Goal: Information Seeking & Learning: Find contact information

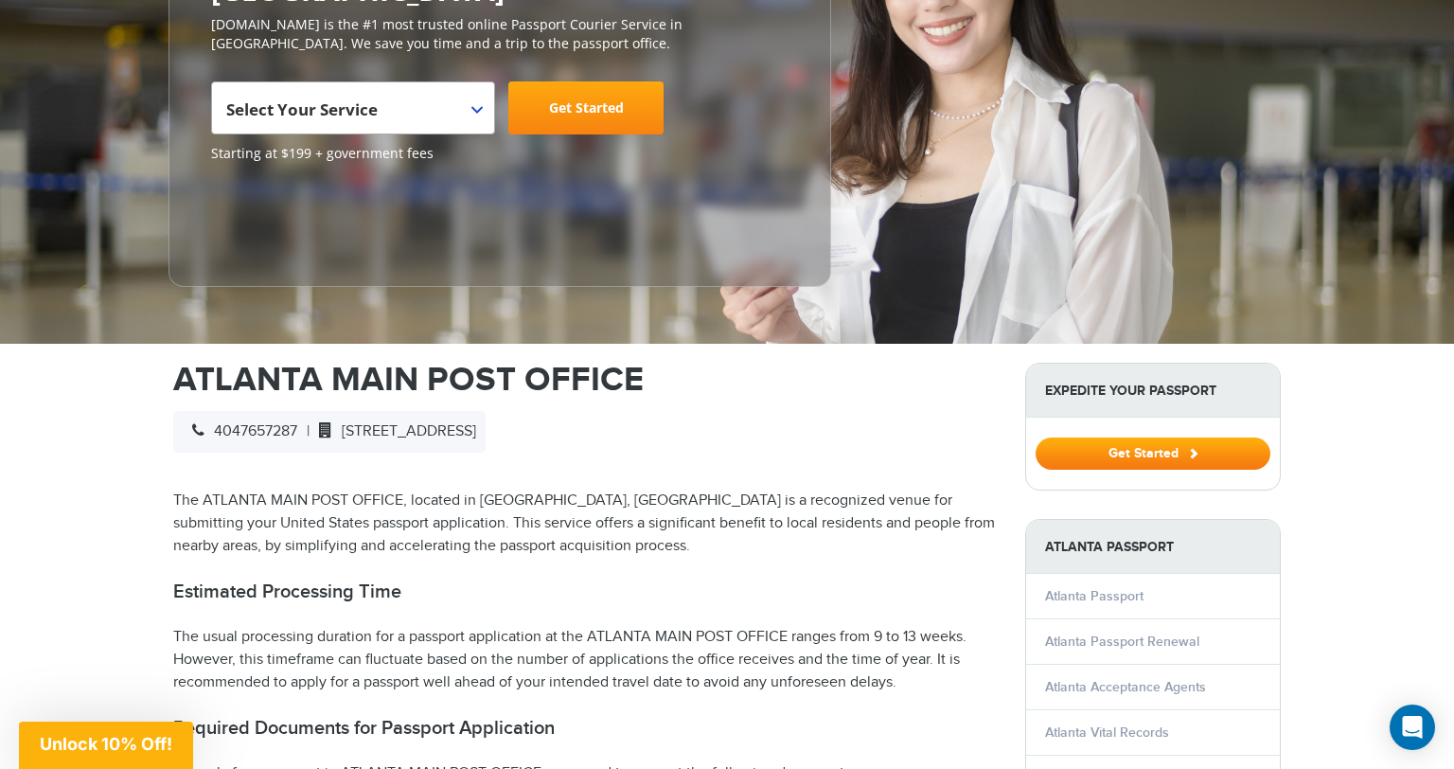
scroll to position [346, 0]
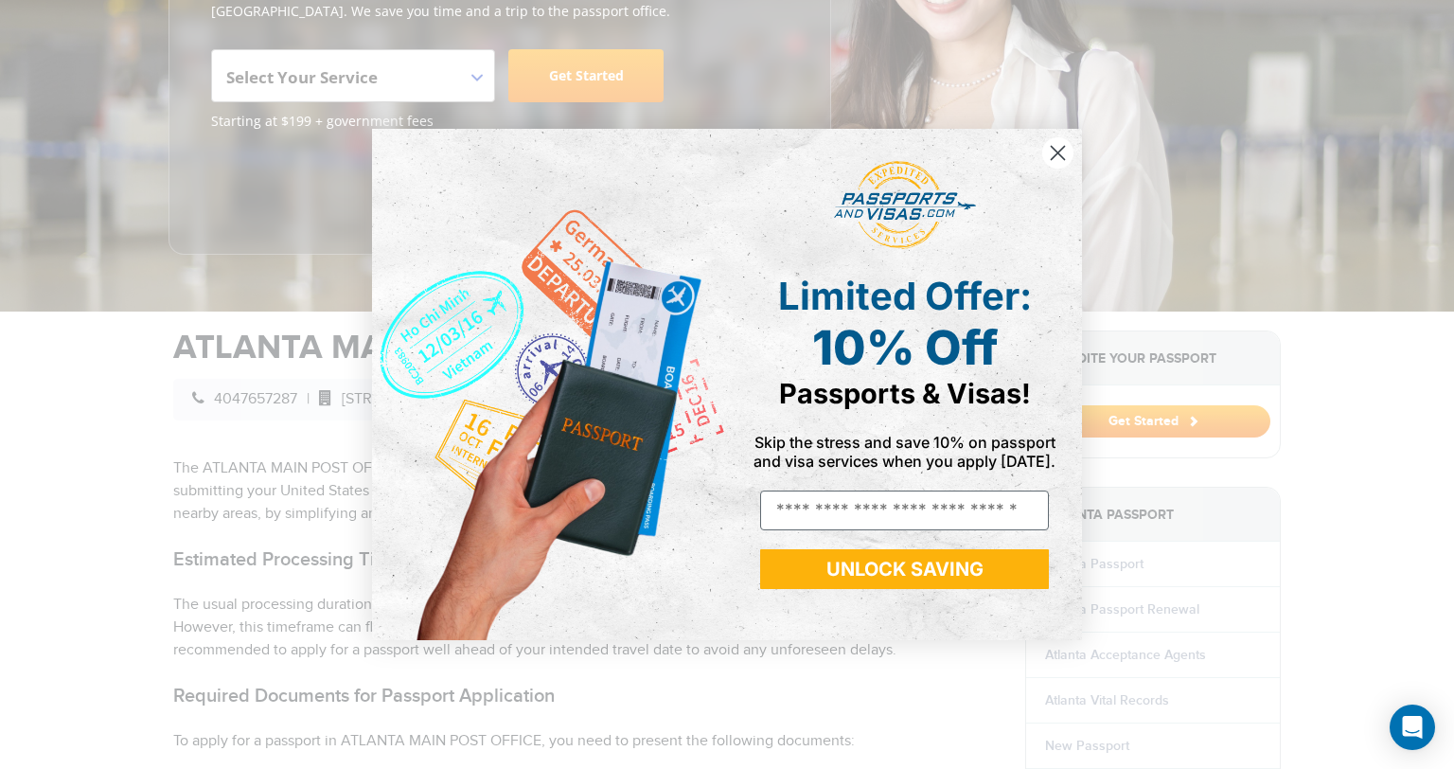
click at [1056, 155] on icon "Close dialog" at bounding box center [1058, 153] width 13 height 13
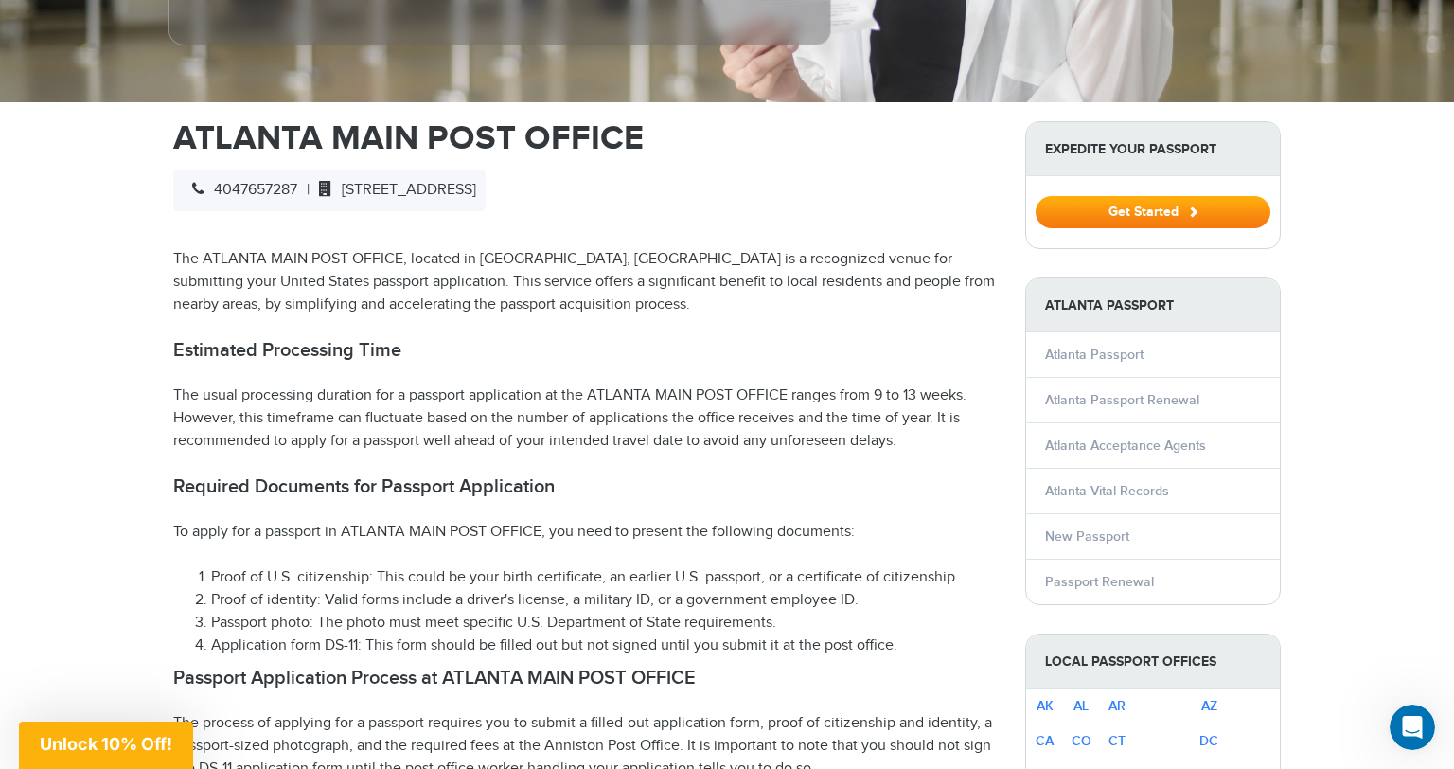
scroll to position [551, 0]
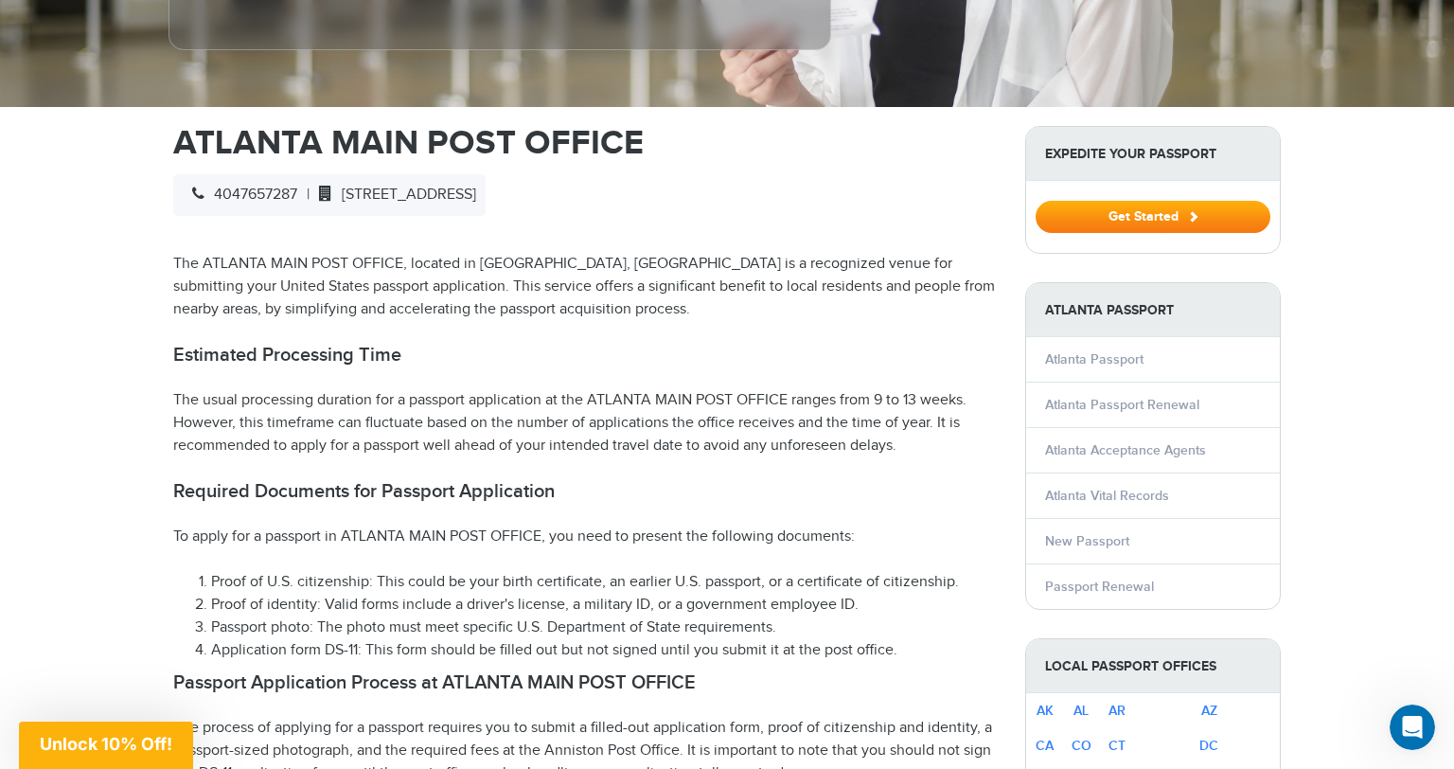
drag, startPoint x: 357, startPoint y: 156, endPoint x: 670, endPoint y: 158, distance: 313.3
copy span "[STREET_ADDRESS]"
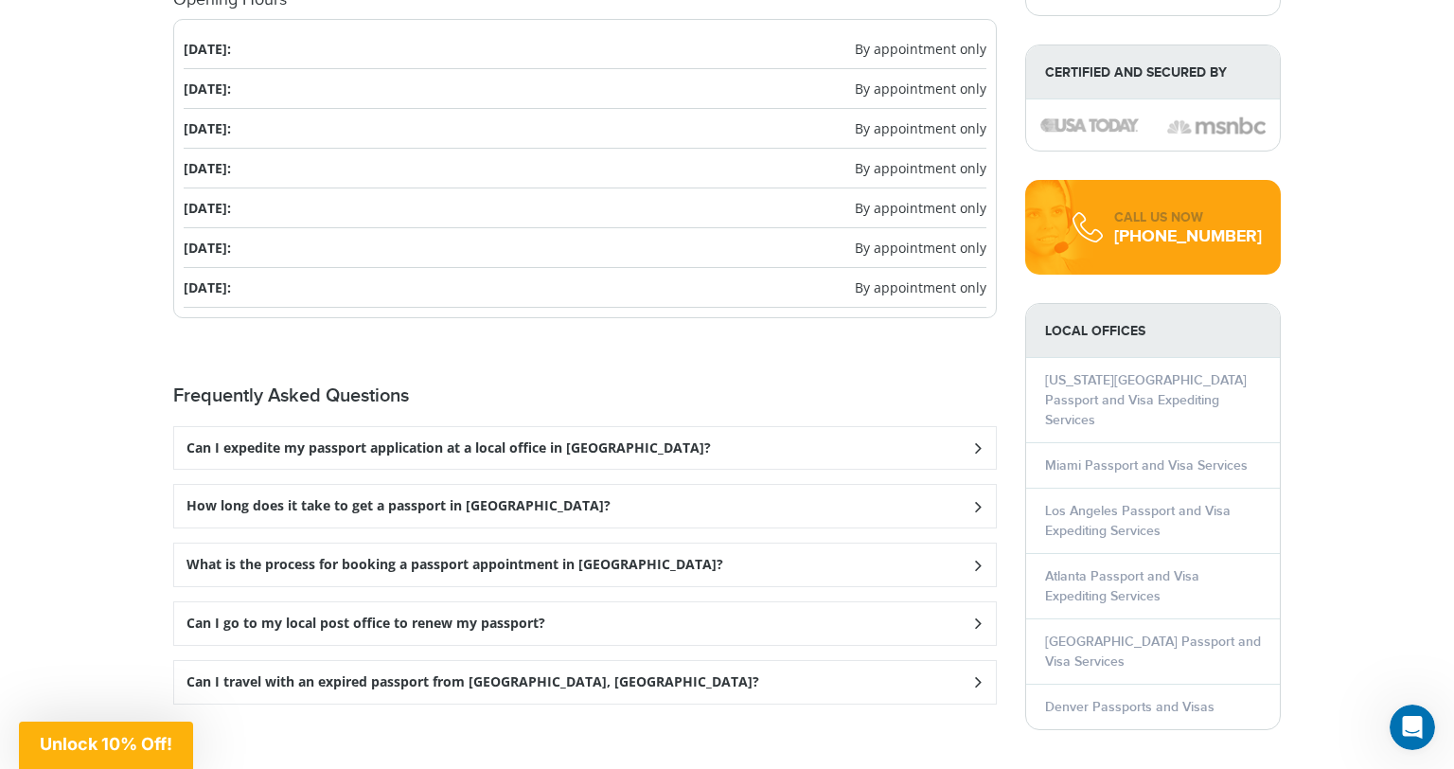
scroll to position [2359, 0]
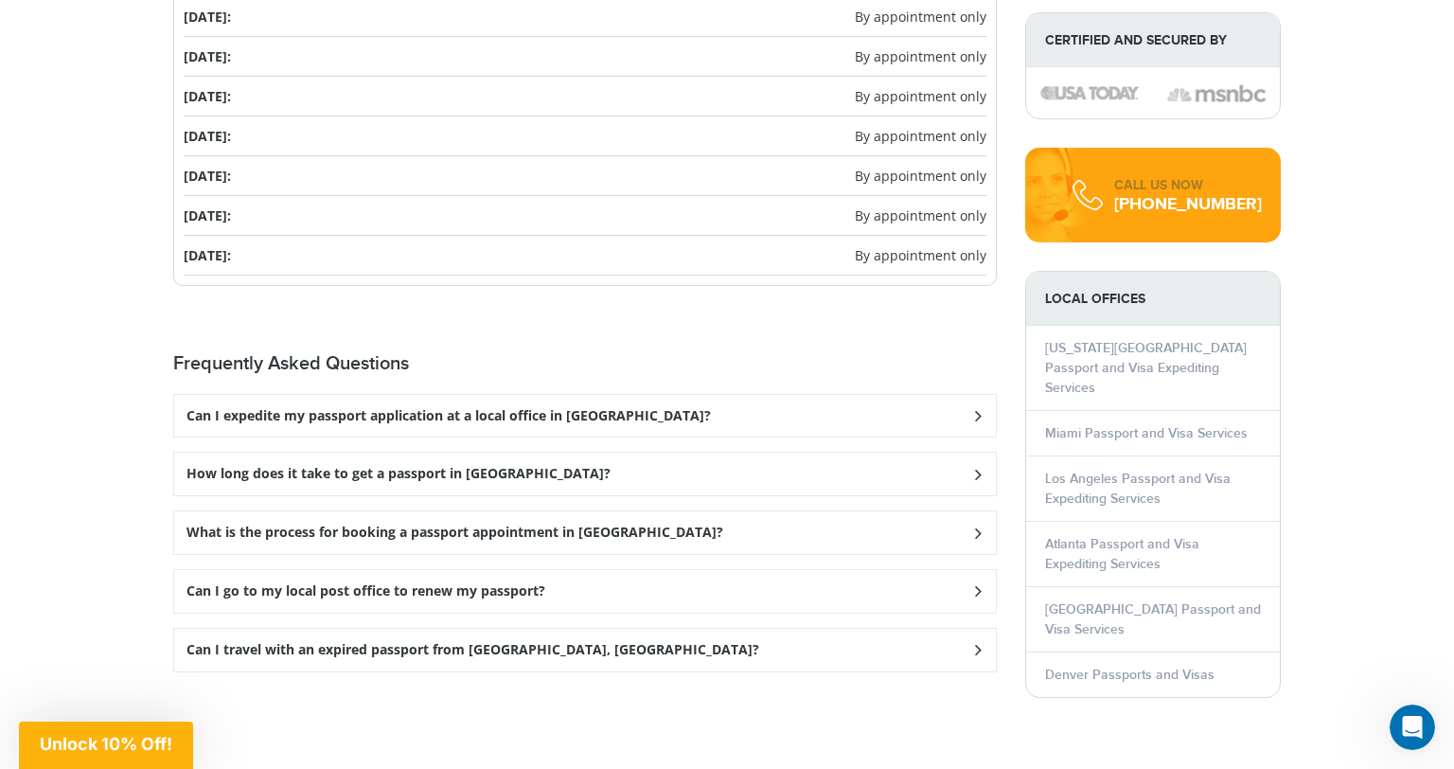
click at [977, 409] on icon at bounding box center [977, 415] width 19 height 12
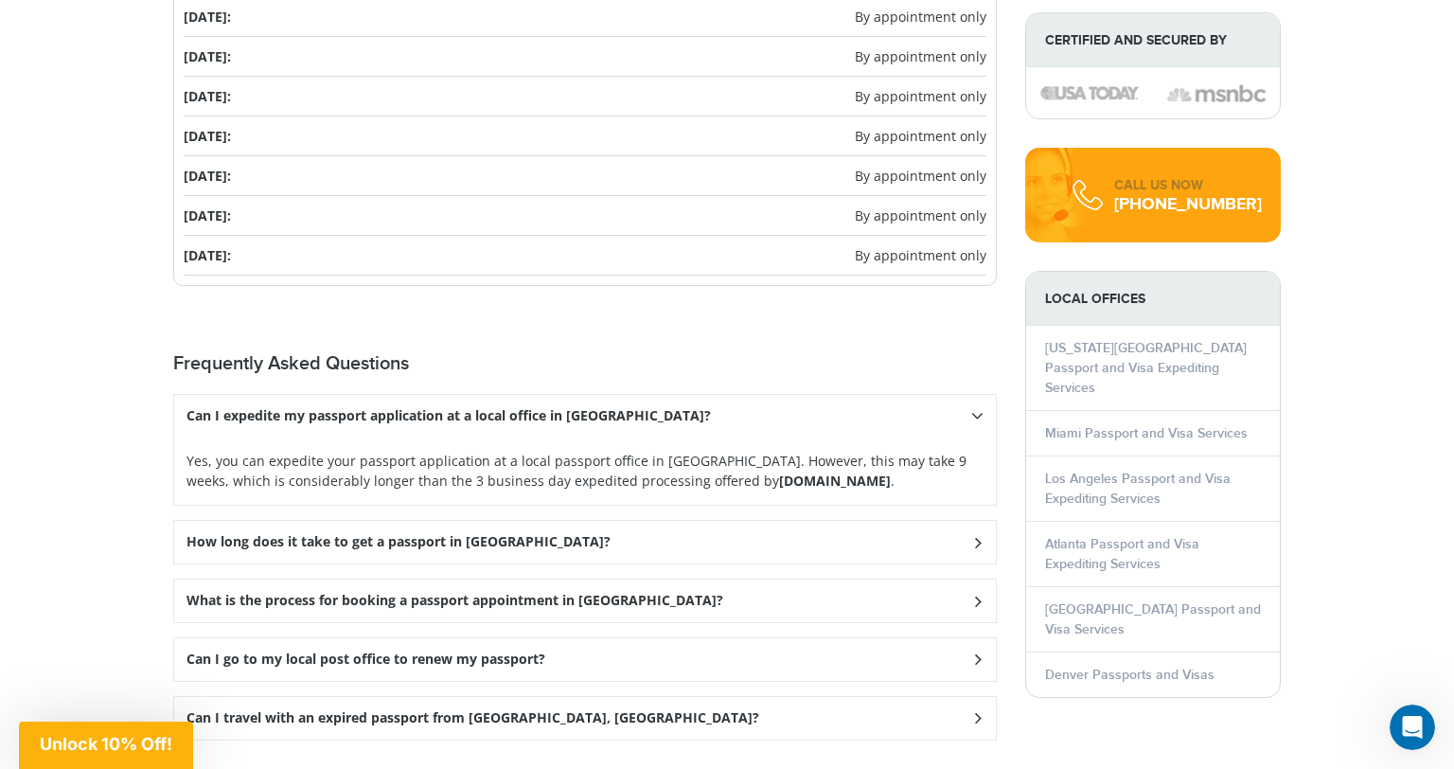
click at [977, 406] on icon at bounding box center [977, 415] width 12 height 19
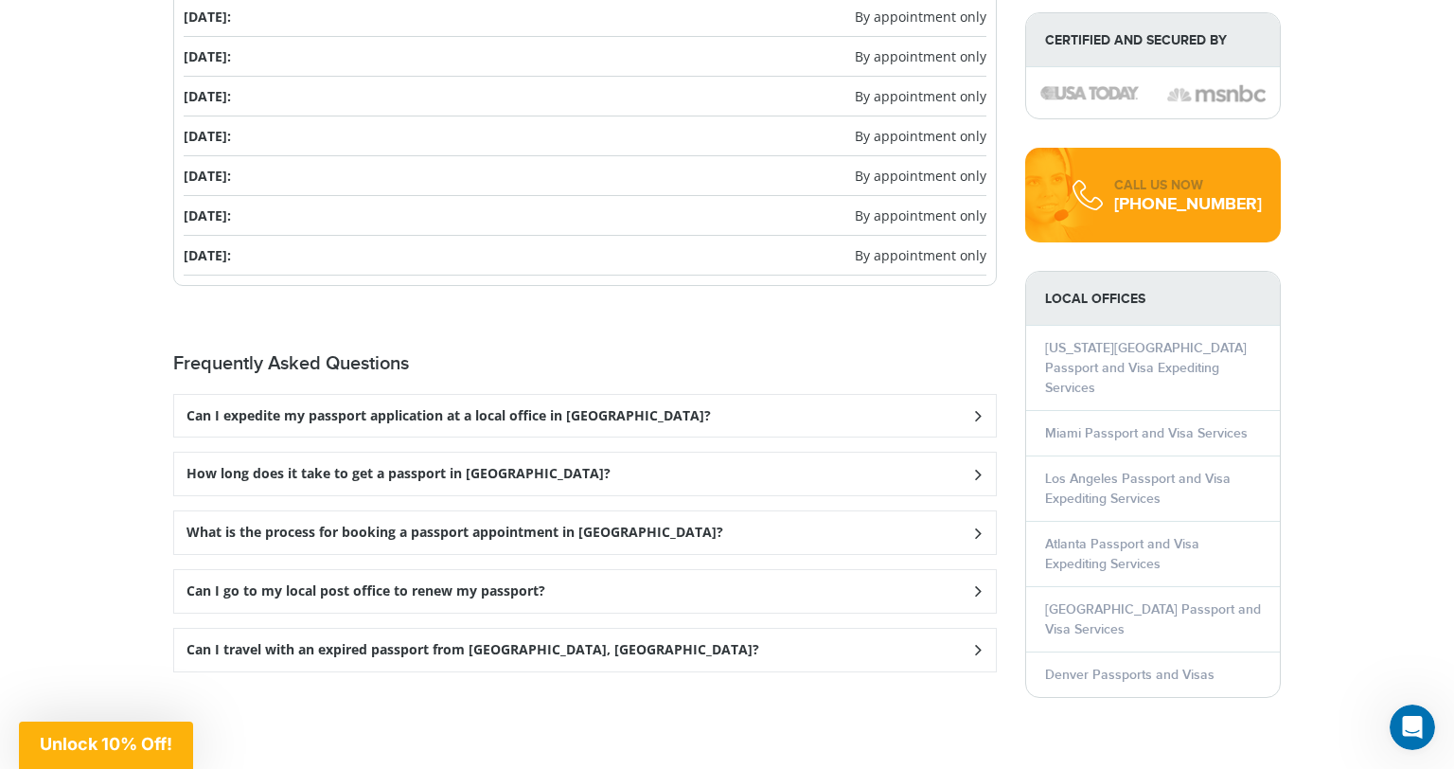
click at [981, 468] on icon at bounding box center [977, 474] width 19 height 12
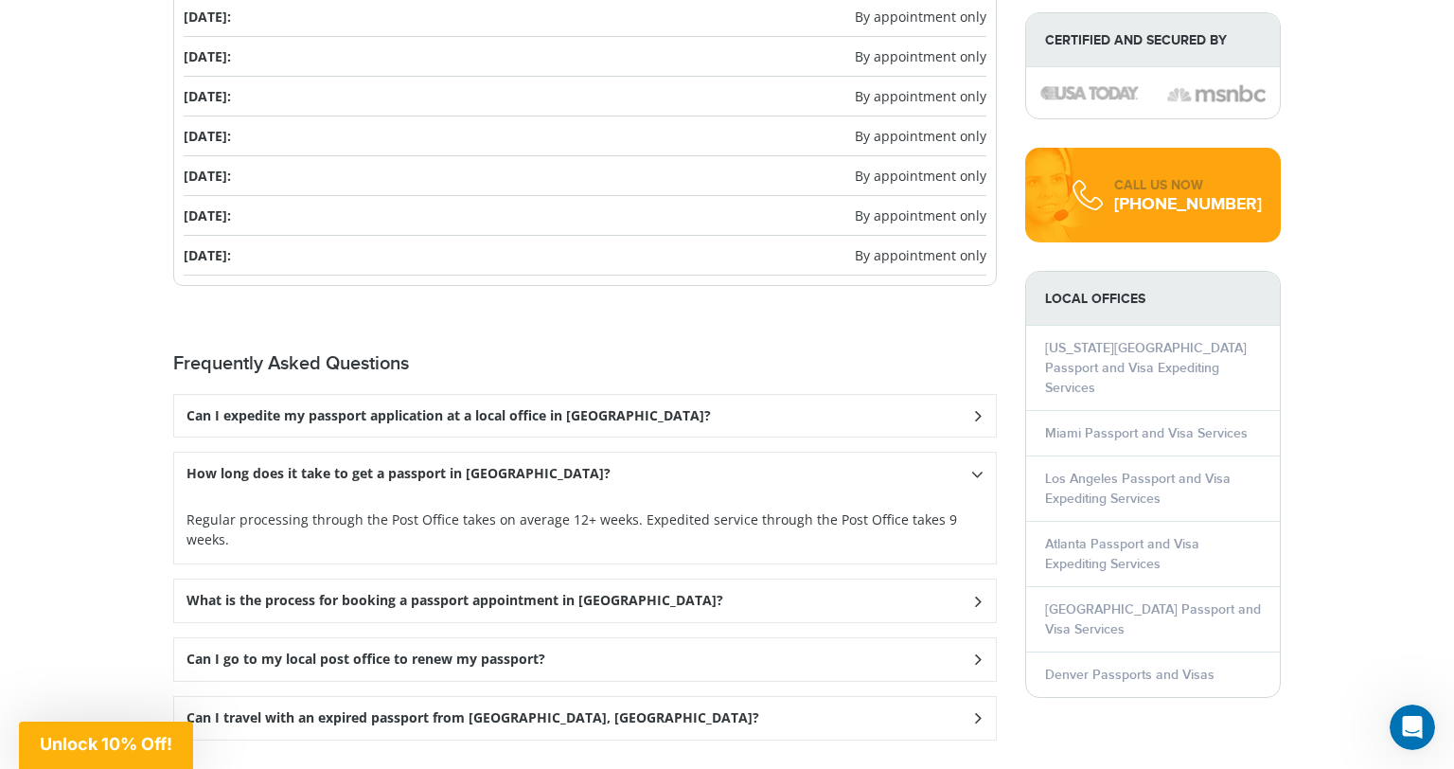
click at [981, 465] on icon at bounding box center [977, 474] width 12 height 19
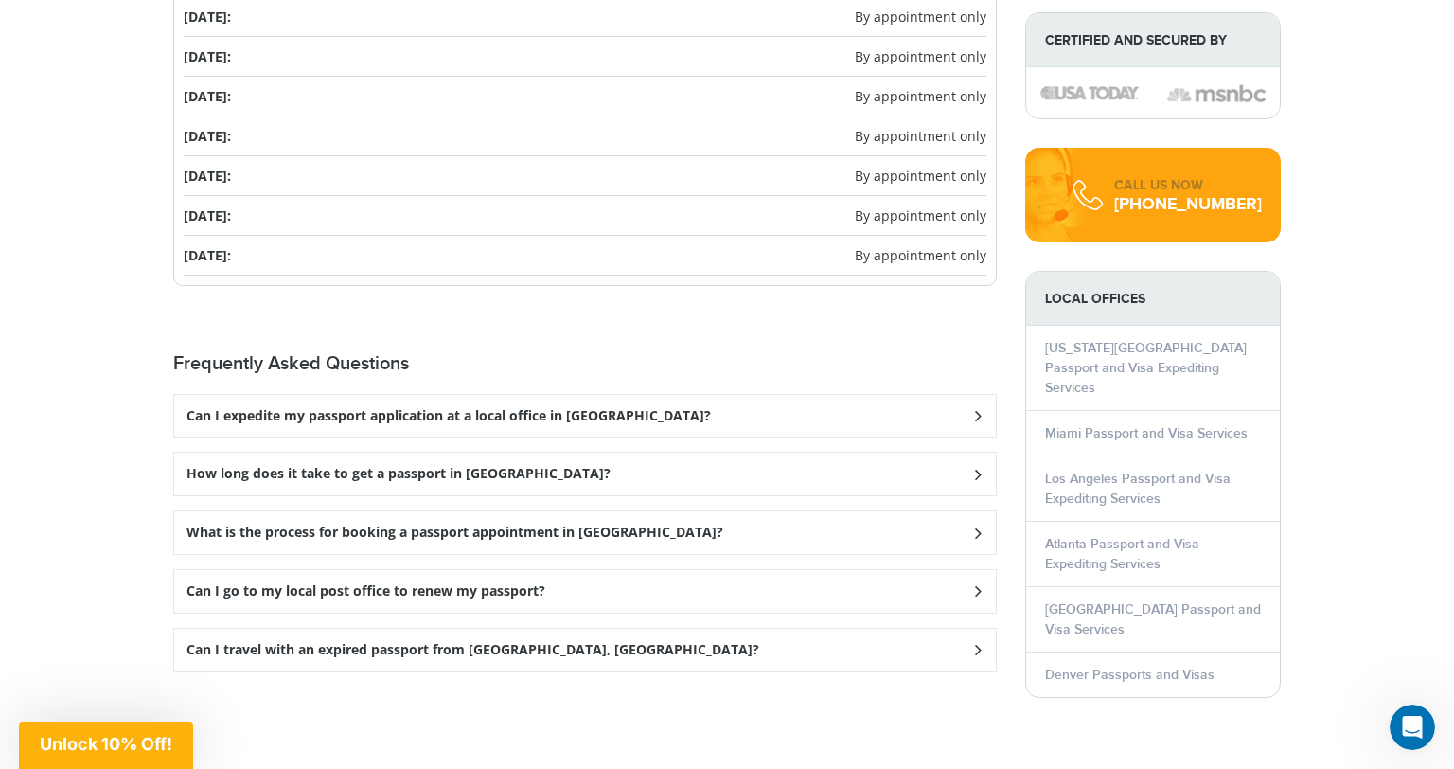
click at [980, 526] on icon at bounding box center [977, 532] width 19 height 12
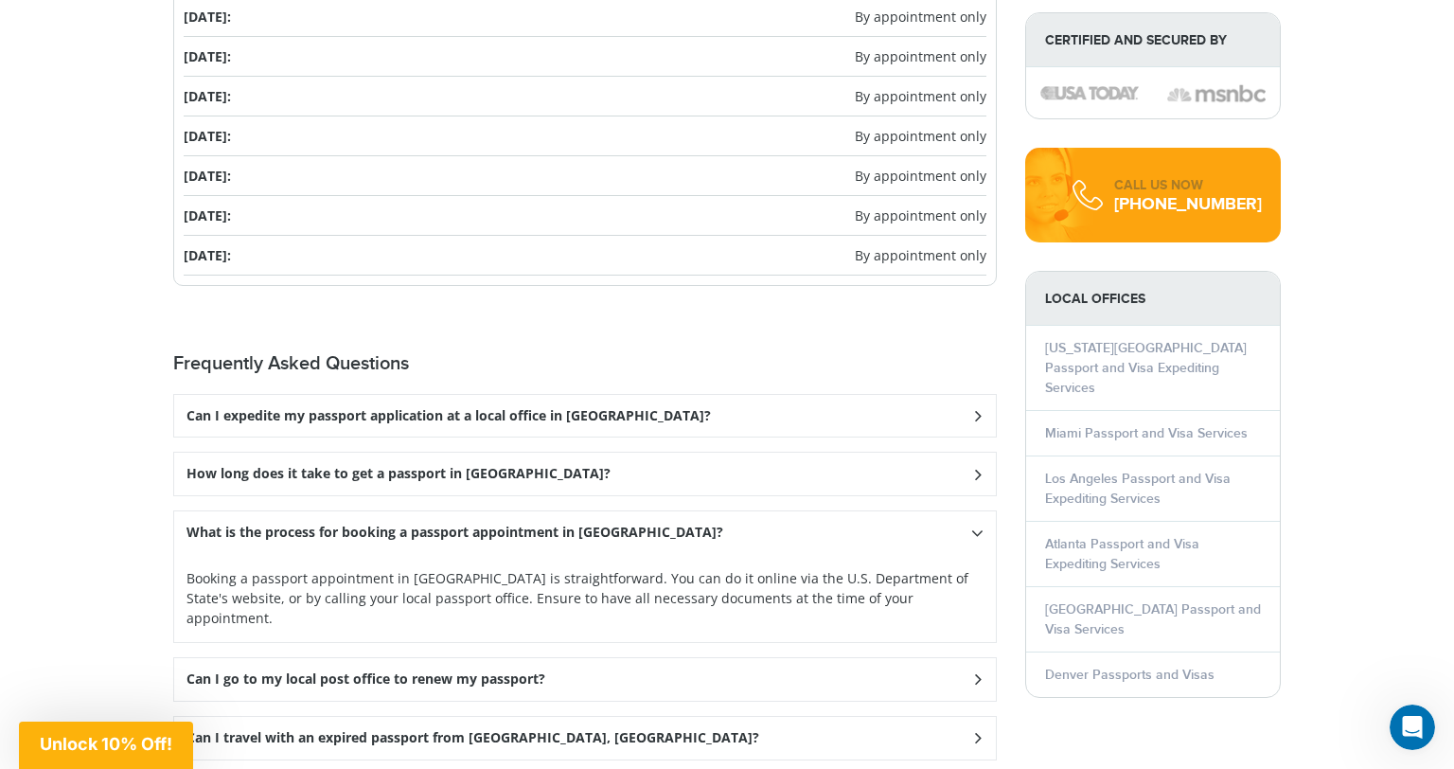
click at [980, 523] on icon at bounding box center [977, 532] width 12 height 19
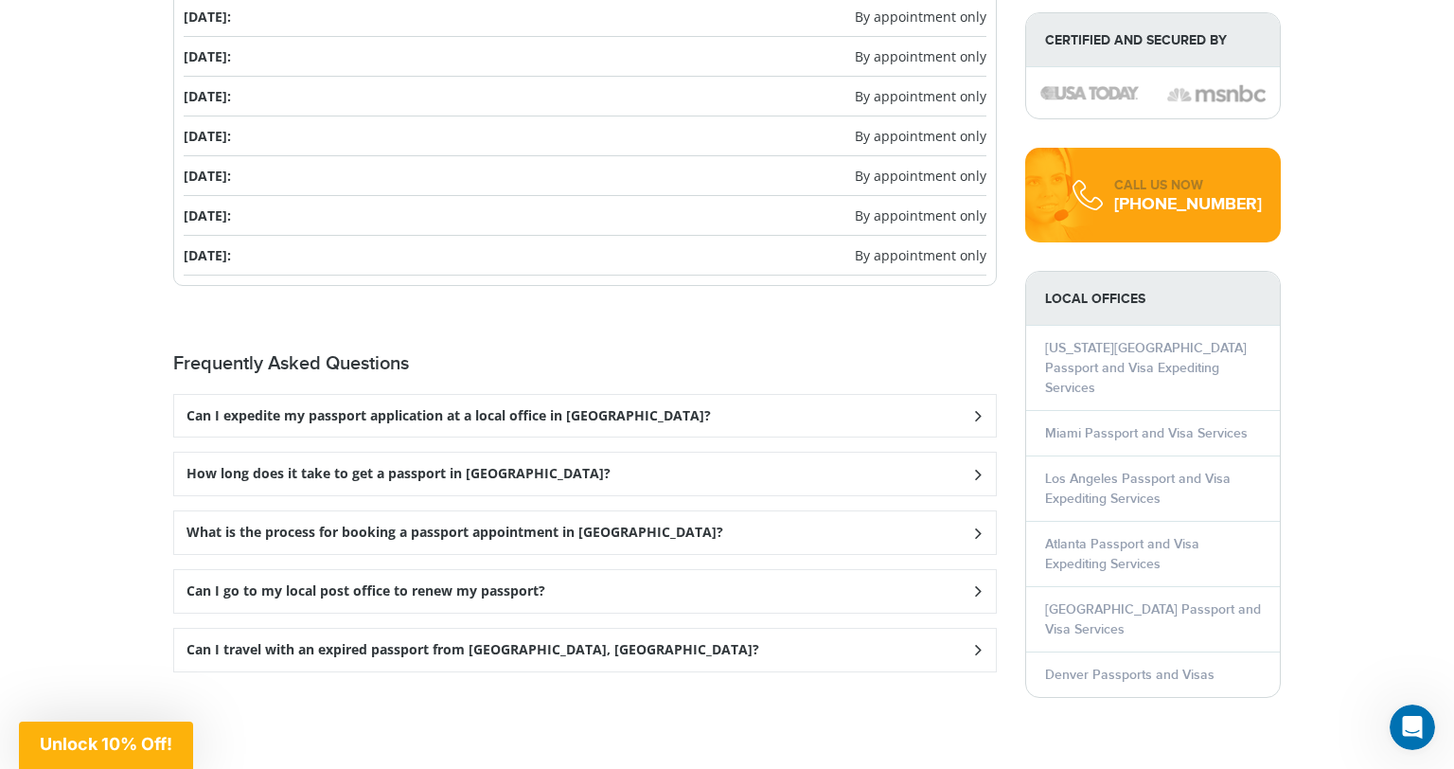
click at [978, 585] on icon at bounding box center [977, 591] width 19 height 12
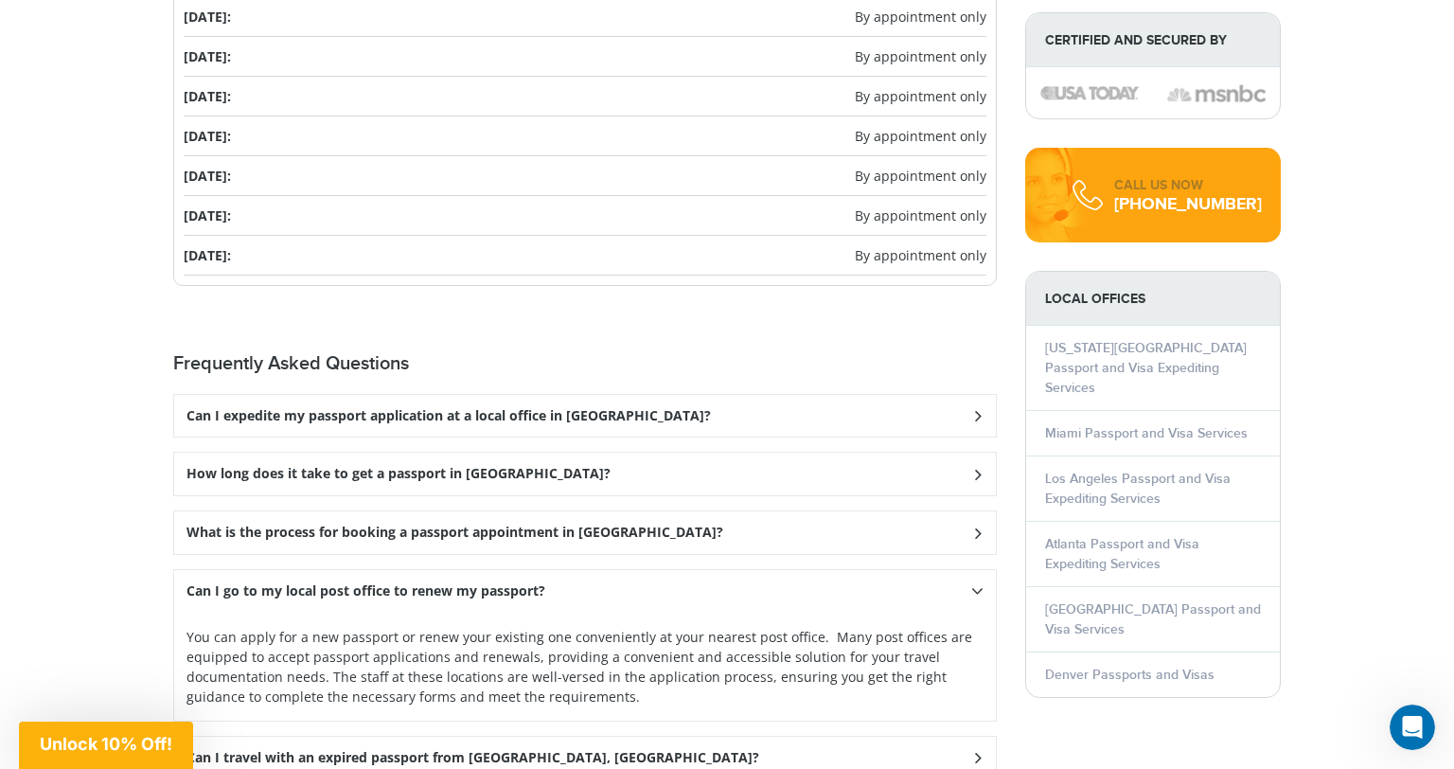
click at [978, 581] on icon at bounding box center [977, 590] width 12 height 19
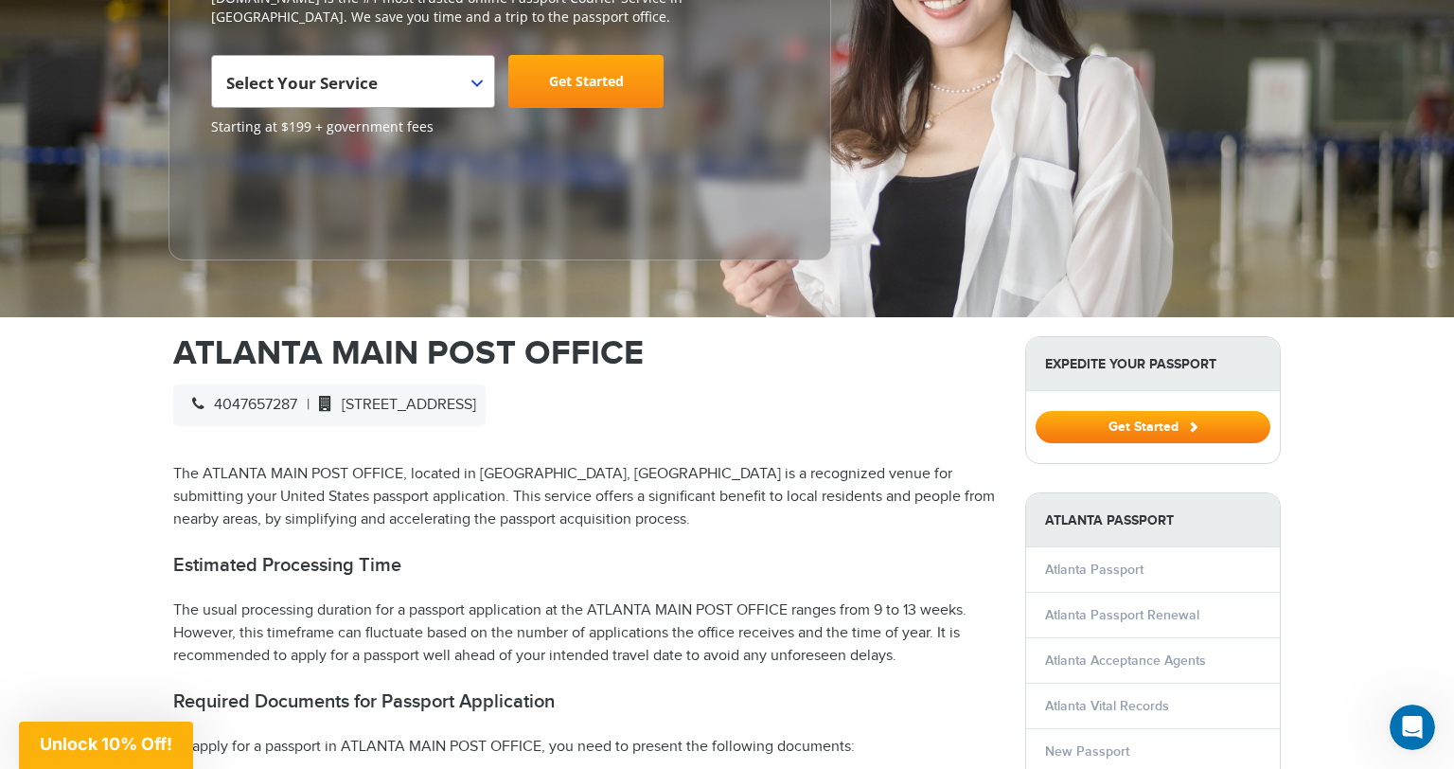
scroll to position [195, 0]
